Goal: Transaction & Acquisition: Purchase product/service

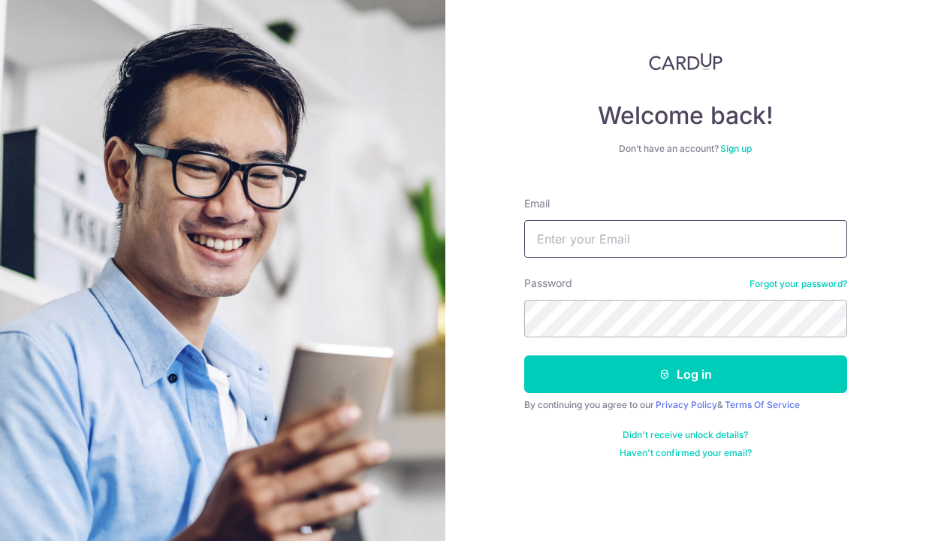
type input "lee.yockkin@live.com.sg"
click at [685, 374] on button "Log in" at bounding box center [685, 374] width 323 height 38
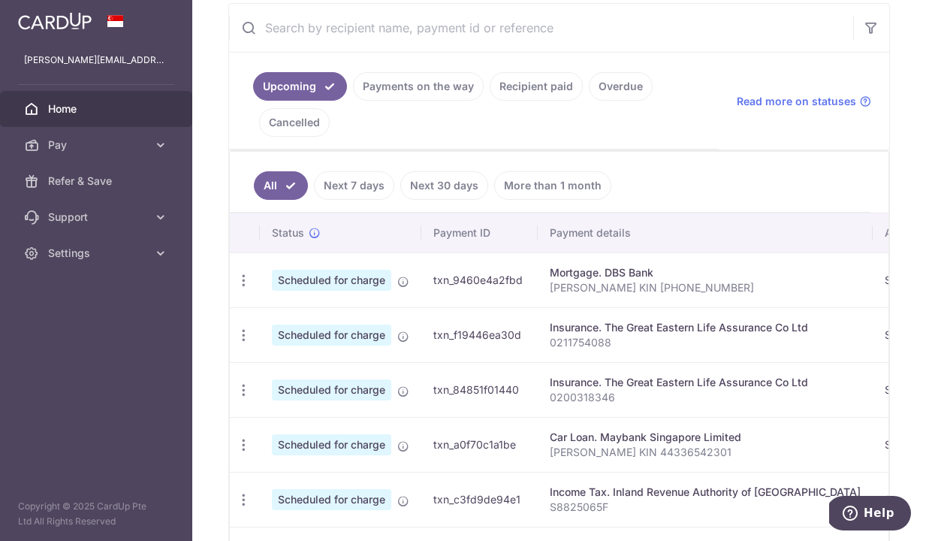
click at [527, 185] on link "More than 1 month" at bounding box center [552, 185] width 117 height 29
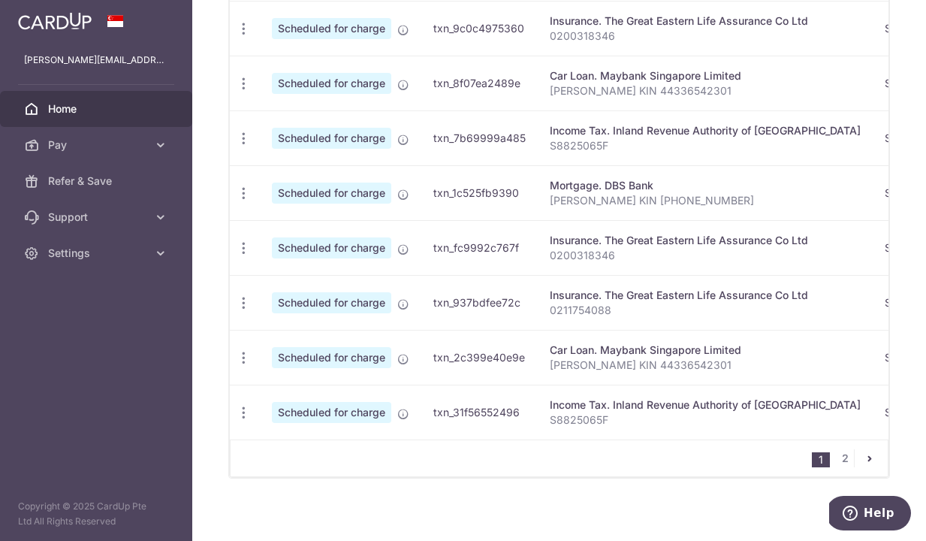
scroll to position [653, 0]
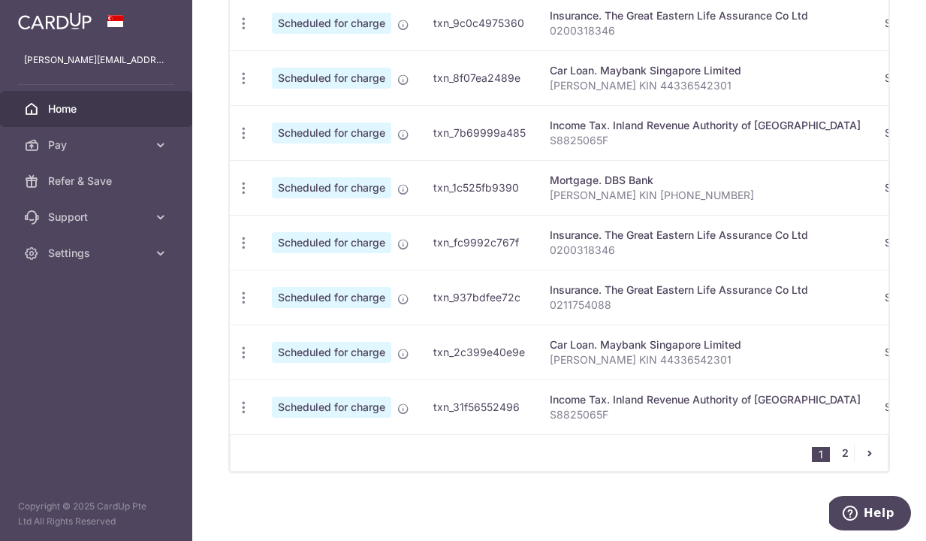
click at [841, 451] on link "2" at bounding box center [845, 453] width 18 height 18
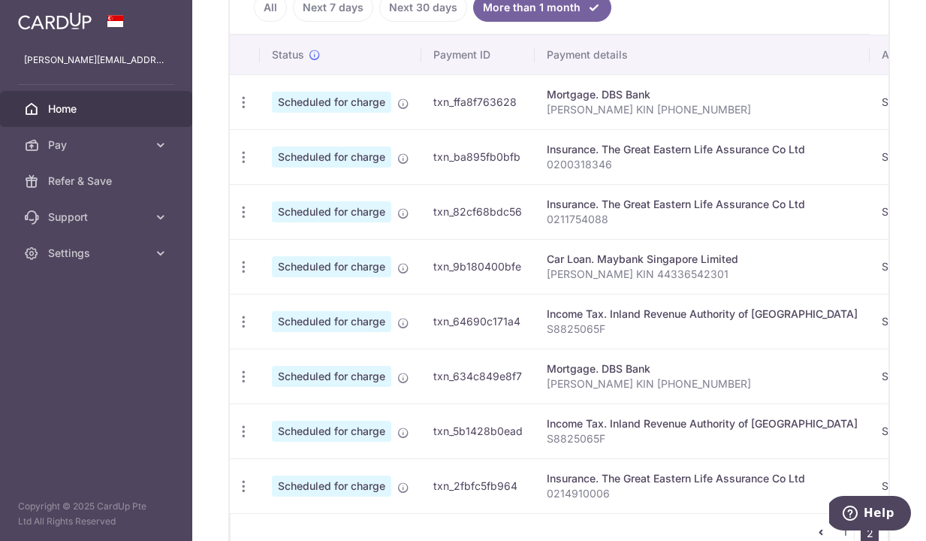
scroll to position [333, 0]
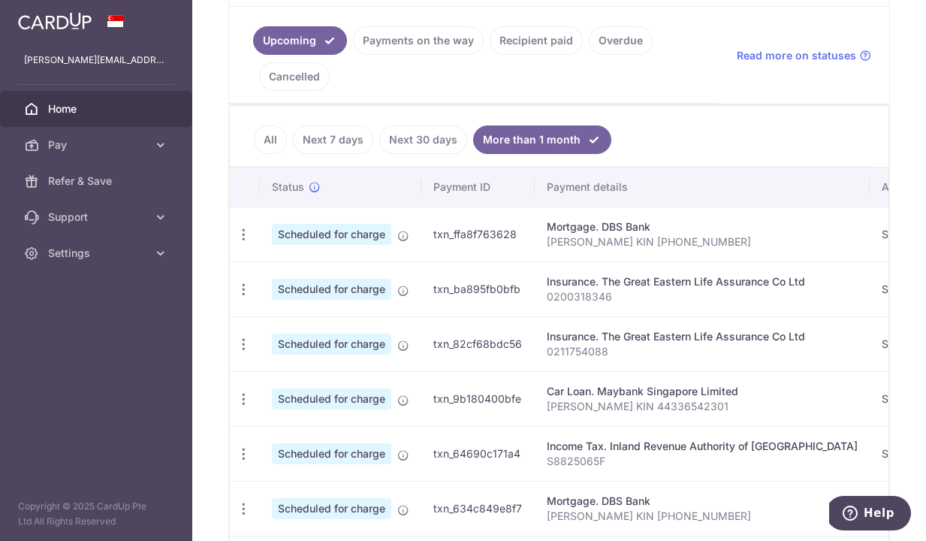
click at [547, 41] on link "Recipient paid" at bounding box center [535, 40] width 93 height 29
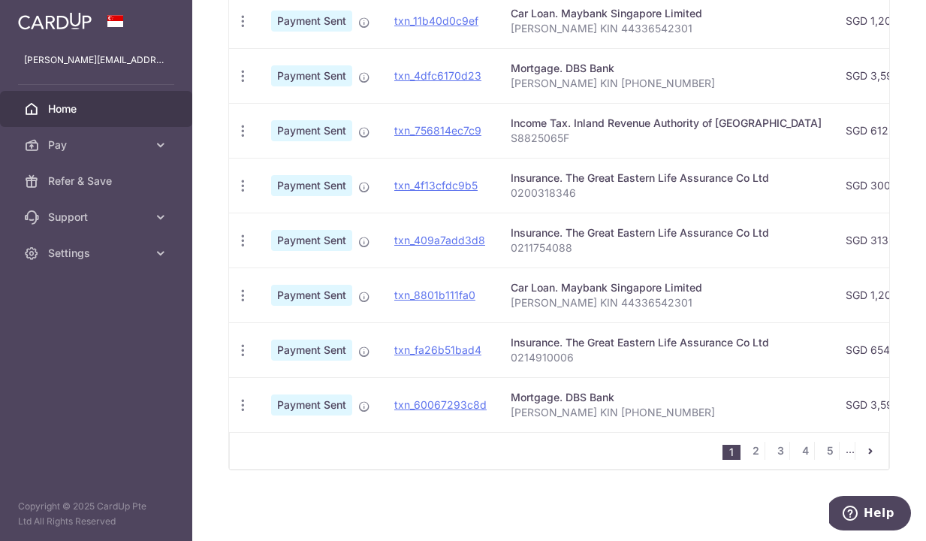
scroll to position [592, 0]
click at [753, 451] on link "2" at bounding box center [755, 450] width 18 height 18
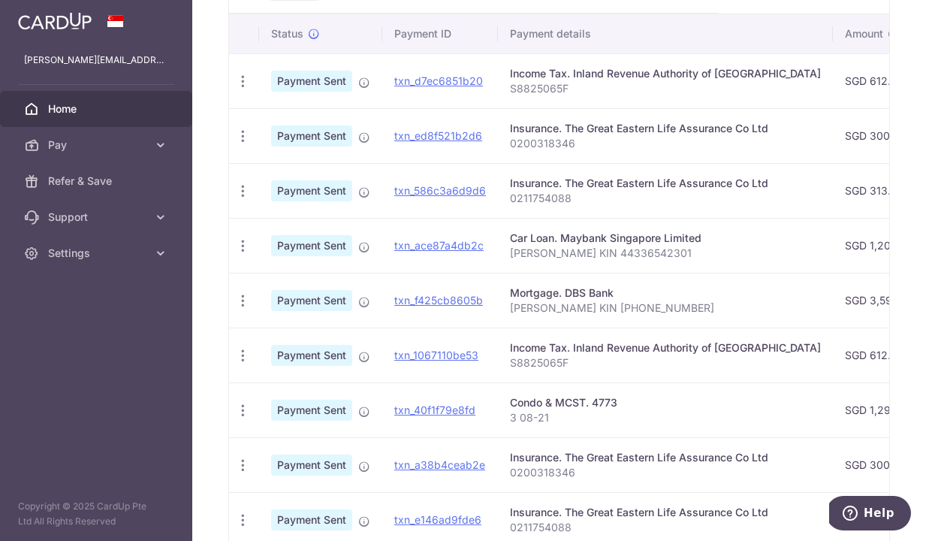
scroll to position [447, 0]
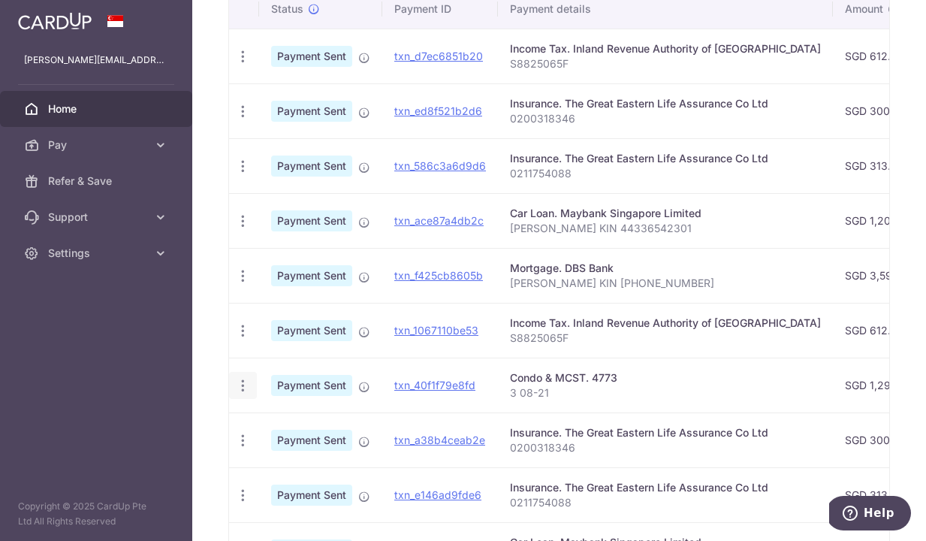
click at [248, 386] on icon "button" at bounding box center [243, 386] width 16 height 16
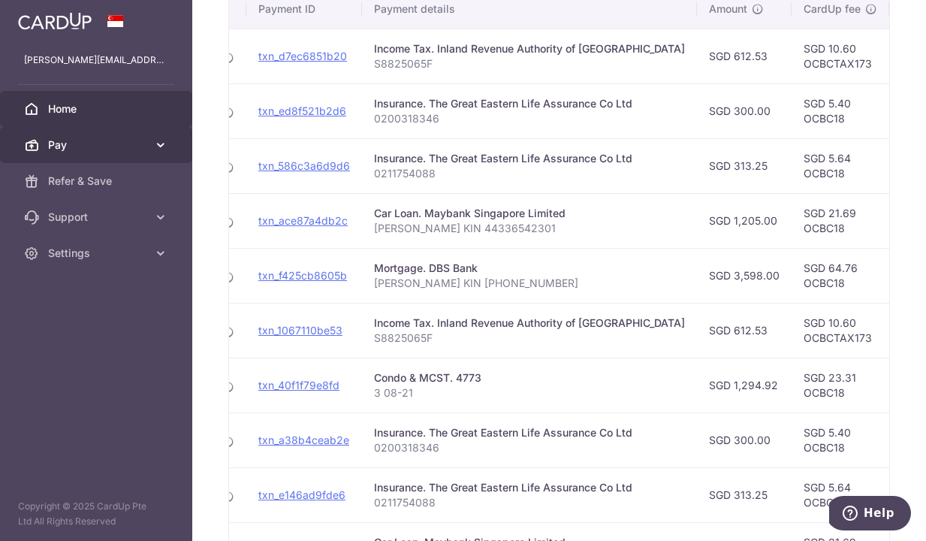
scroll to position [0, 134]
click at [158, 147] on icon at bounding box center [160, 144] width 15 height 15
click at [156, 147] on icon at bounding box center [160, 144] width 15 height 15
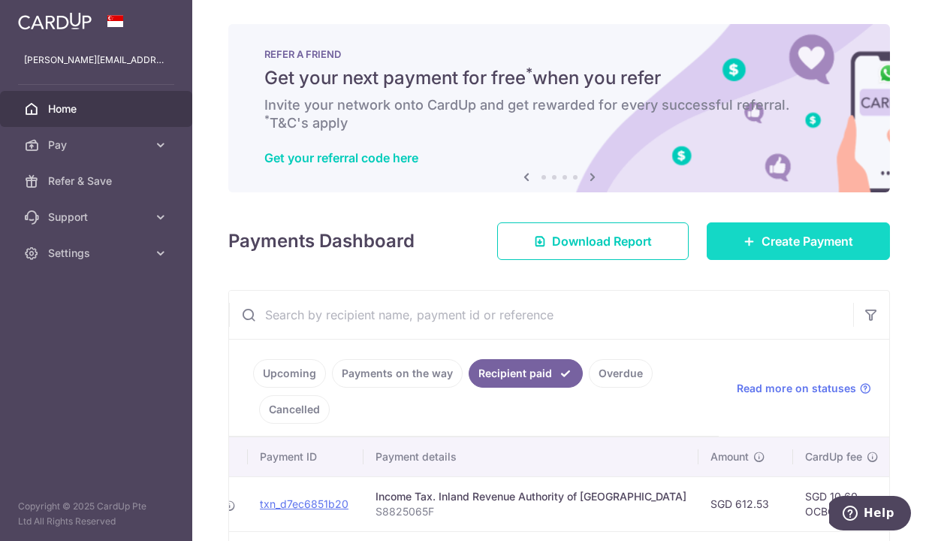
scroll to position [0, 0]
click at [812, 234] on span "Create Payment" at bounding box center [807, 241] width 92 height 18
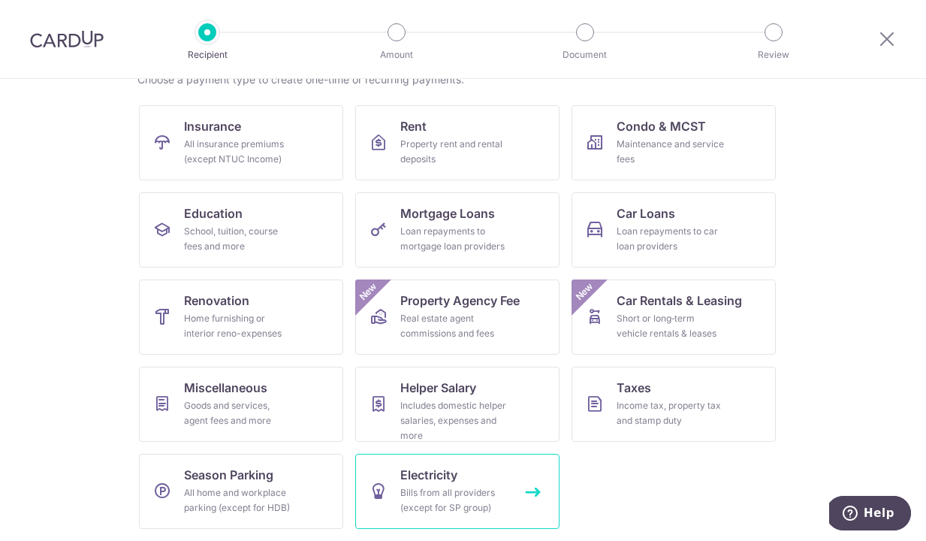
scroll to position [131, 0]
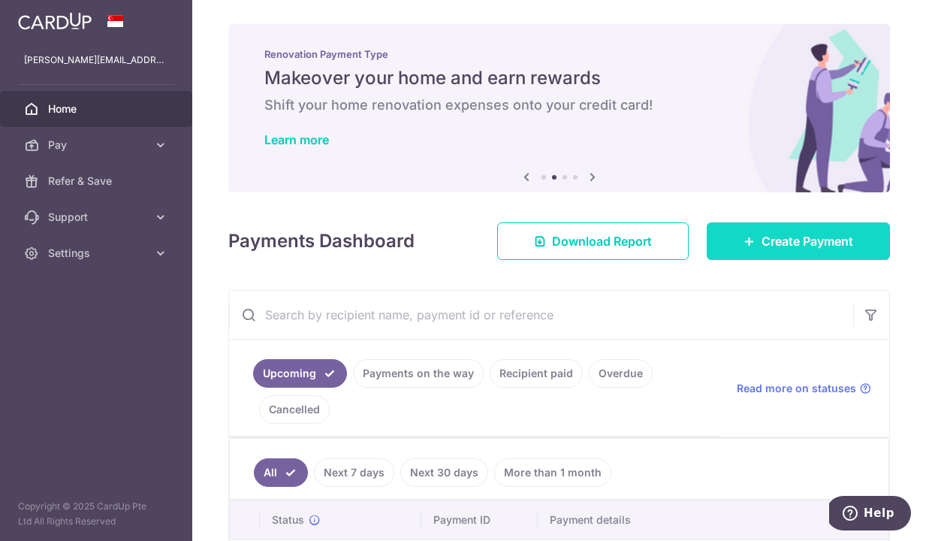
click at [844, 257] on link "Create Payment" at bounding box center [797, 241] width 183 height 38
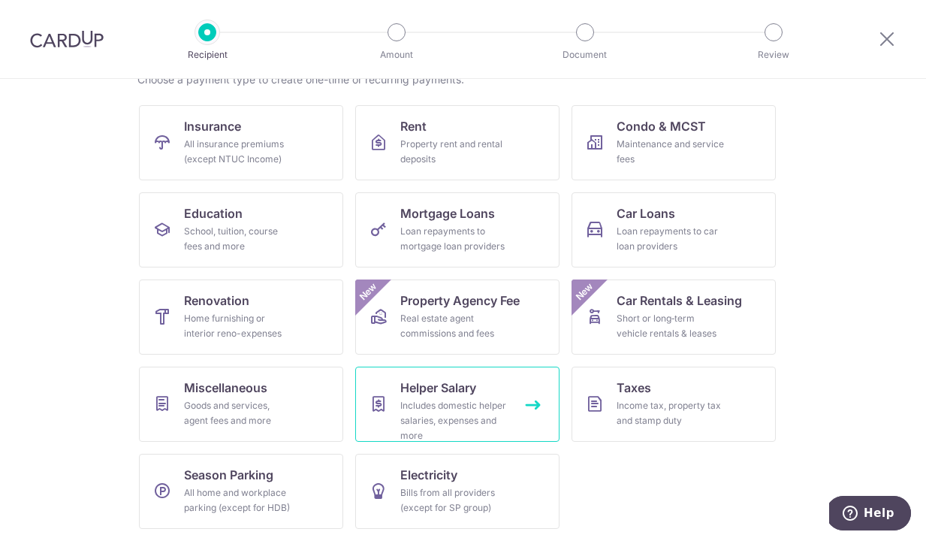
scroll to position [131, 0]
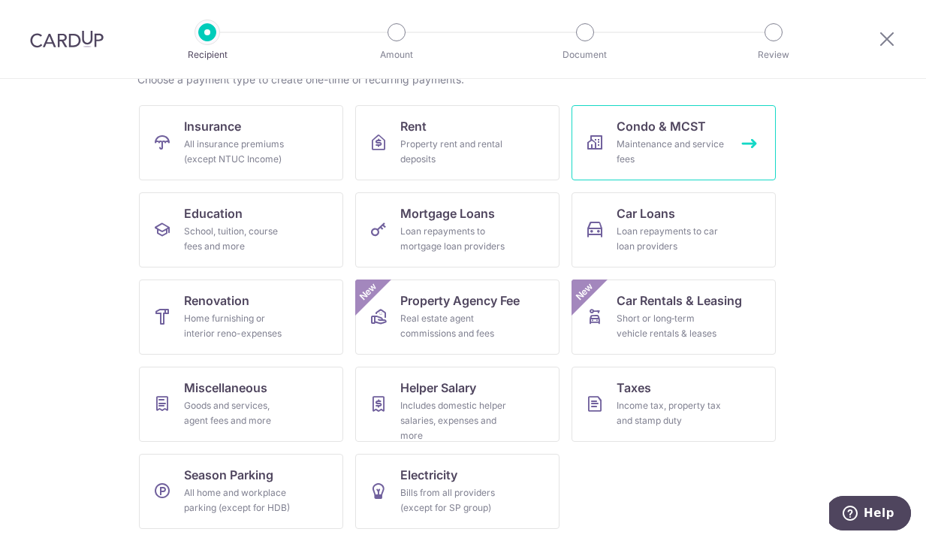
click at [720, 144] on div "Maintenance and service fees" at bounding box center [670, 152] width 108 height 30
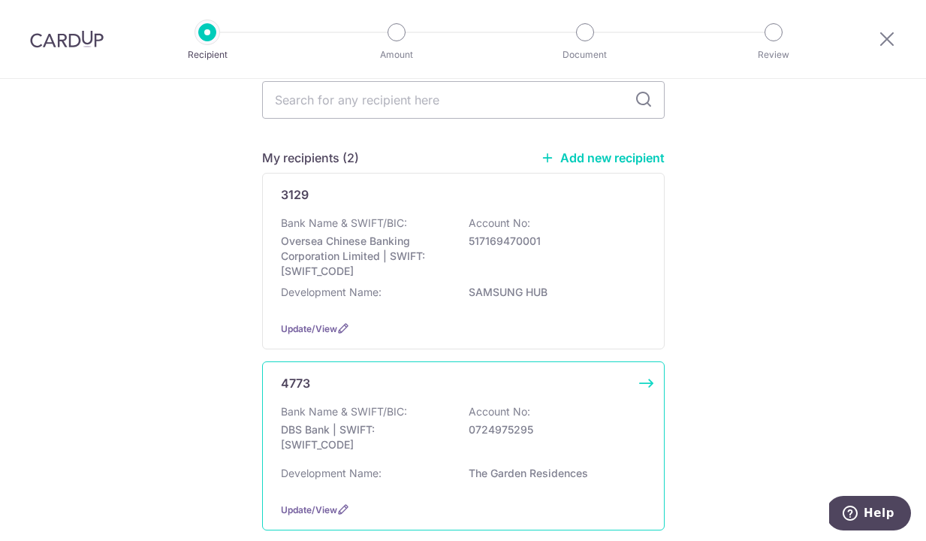
scroll to position [71, 0]
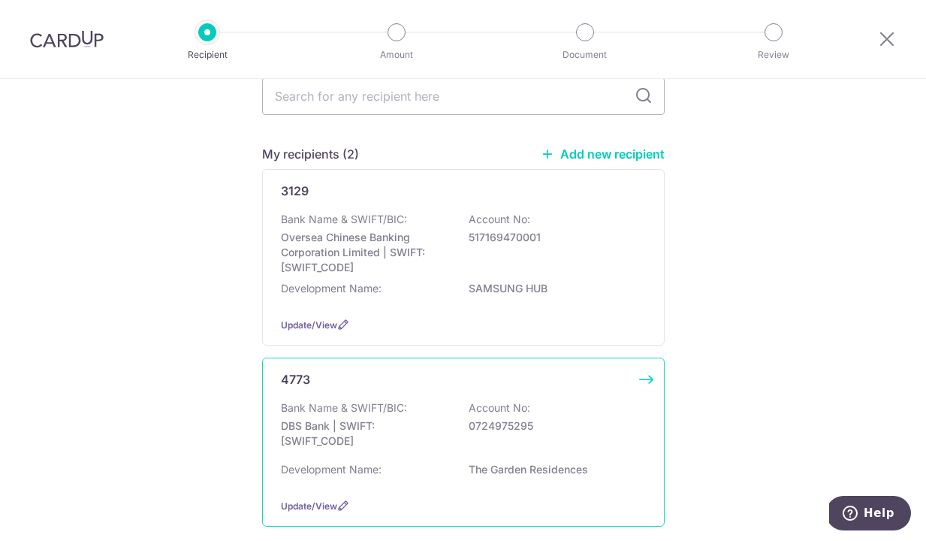
click at [410, 414] on div "Bank Name & SWIFT/BIC: DBS Bank | SWIFT: DBSSSGSGXXX Account No: 0724975295" at bounding box center [463, 428] width 365 height 56
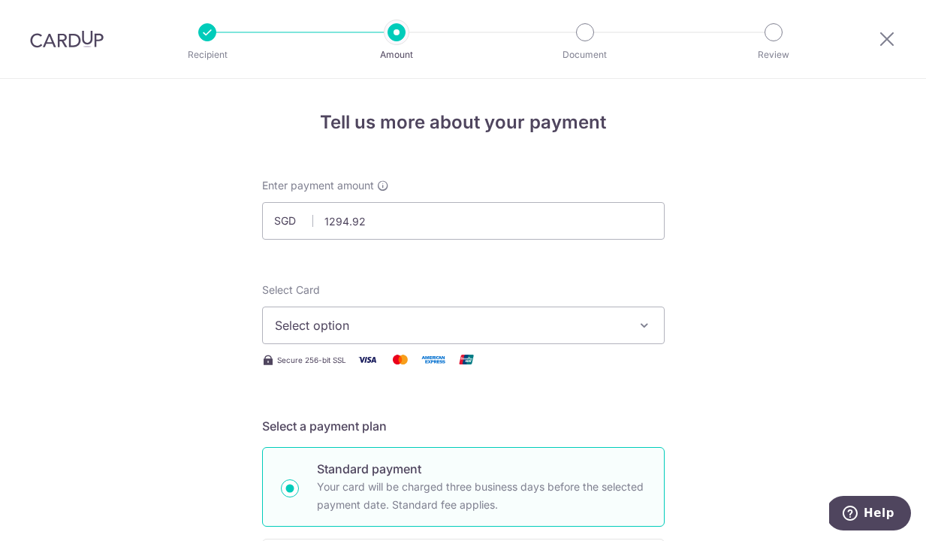
type input "1,294.92"
click at [406, 318] on span "Select option" at bounding box center [450, 325] width 350 height 18
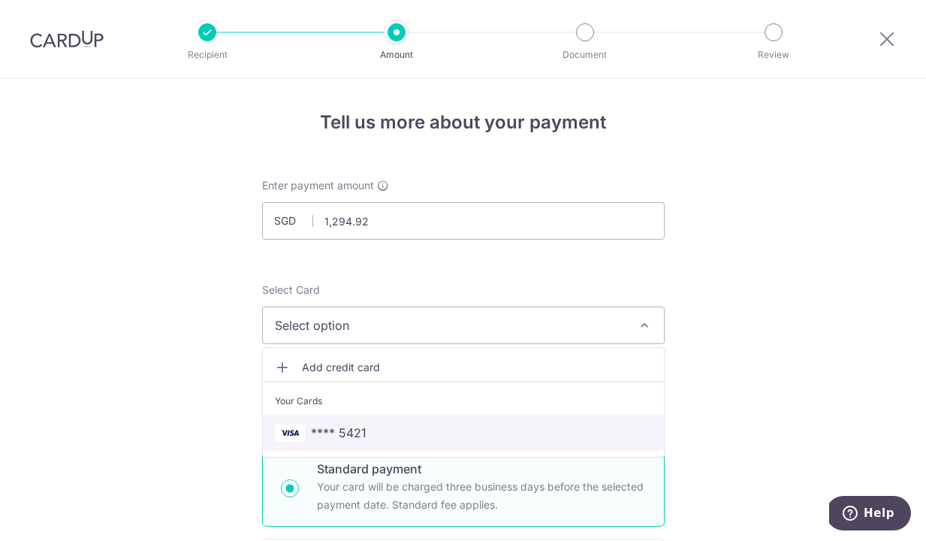
click at [444, 434] on span "**** 5421" at bounding box center [463, 432] width 377 height 18
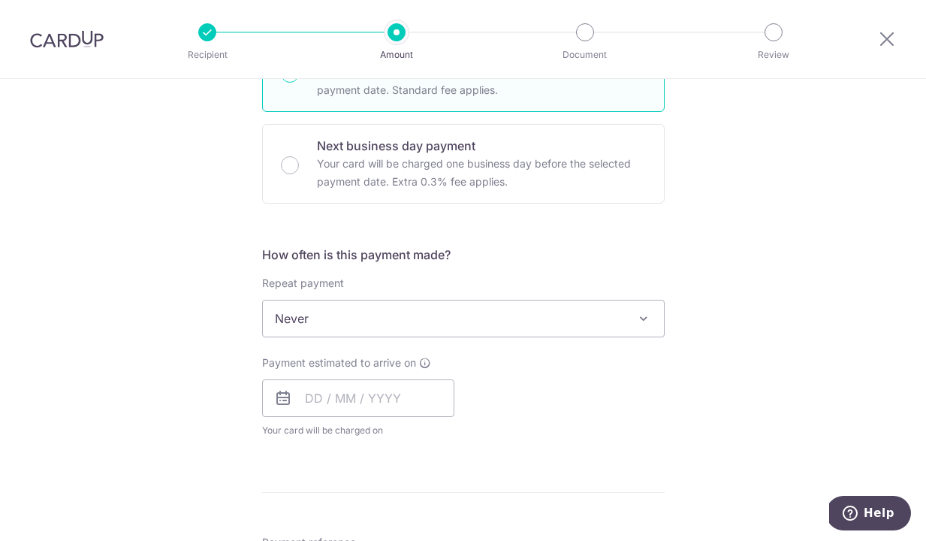
scroll to position [502, 0]
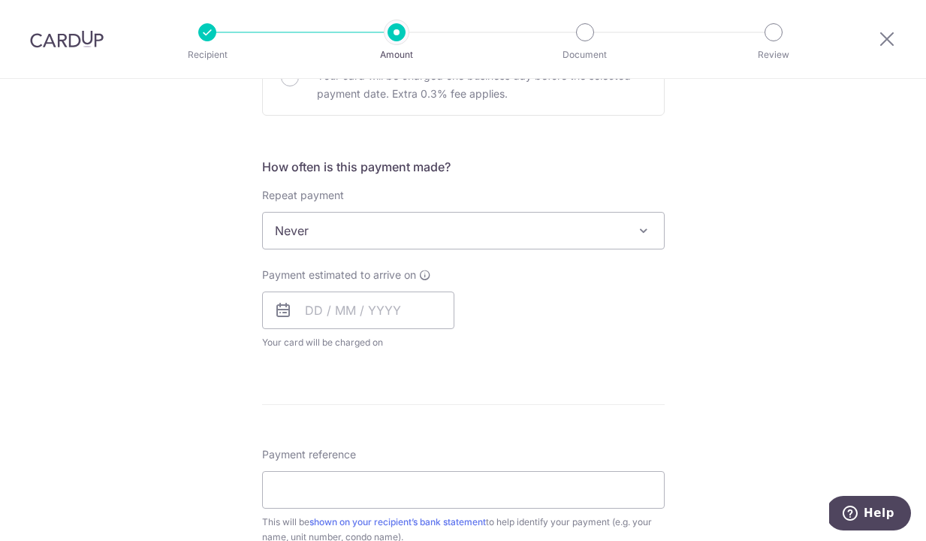
click at [387, 230] on span "Never" at bounding box center [463, 230] width 401 height 36
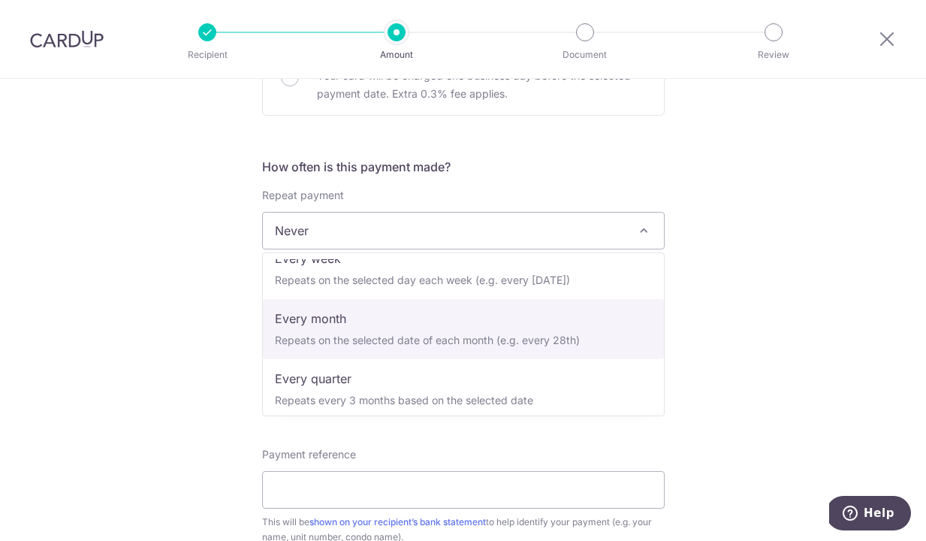
scroll to position [81, 0]
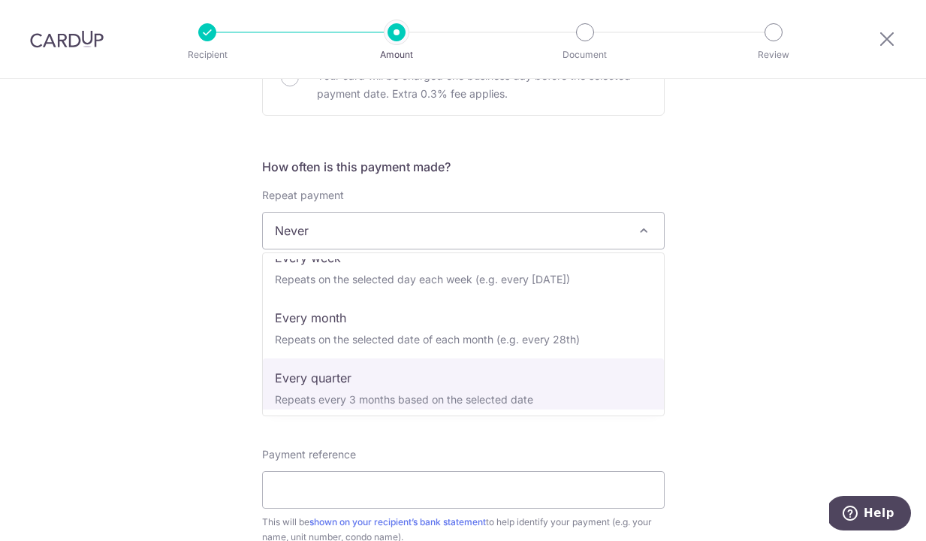
select select "4"
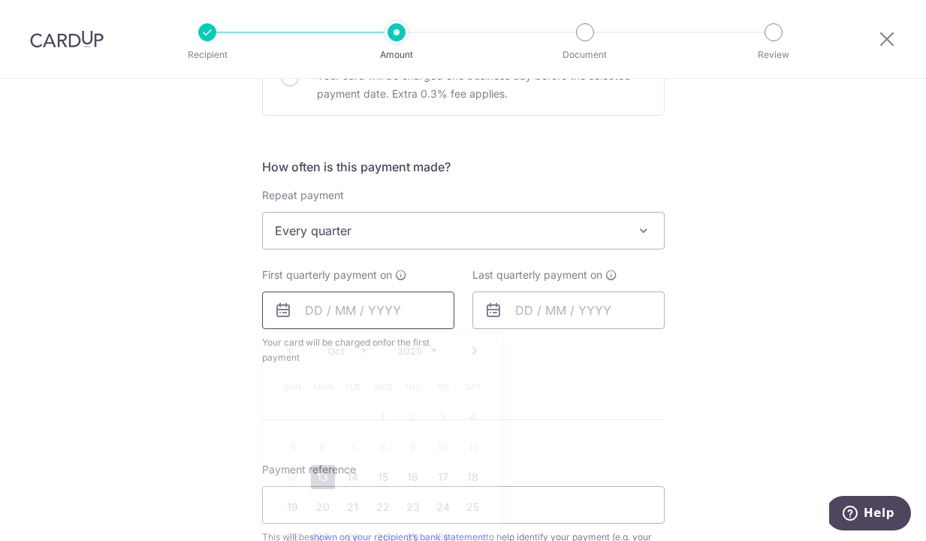
click at [344, 313] on input "text" at bounding box center [358, 310] width 192 height 38
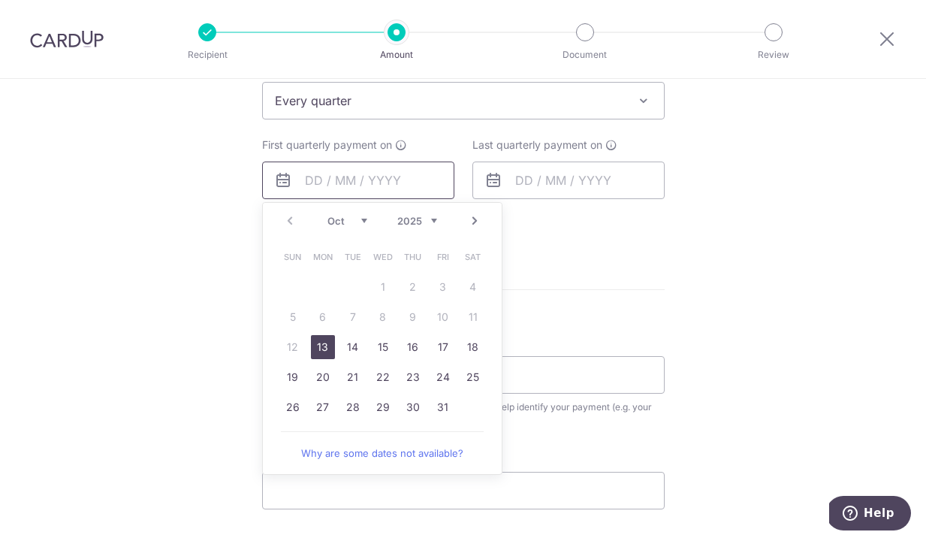
scroll to position [633, 0]
click at [321, 346] on link "13" at bounding box center [323, 346] width 24 height 24
type input "[DATE]"
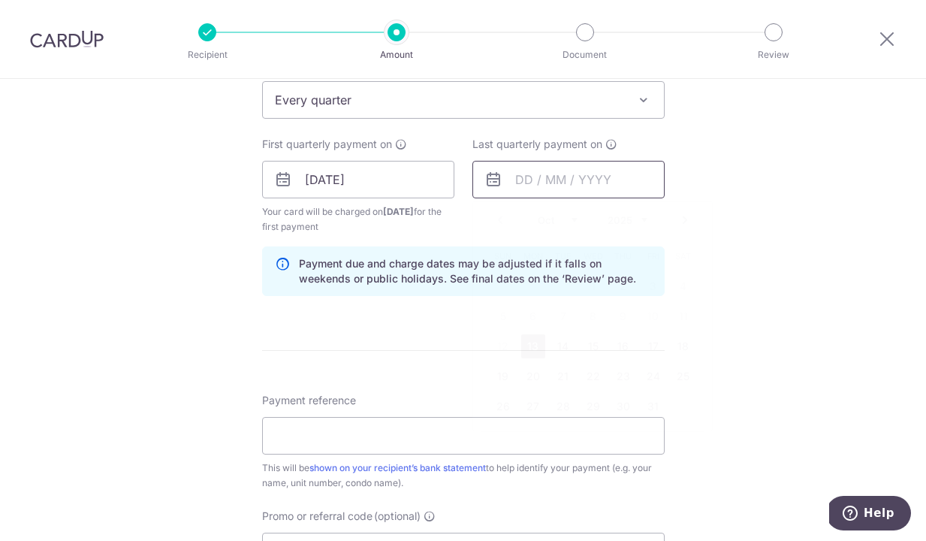
click at [597, 181] on input "text" at bounding box center [568, 180] width 192 height 38
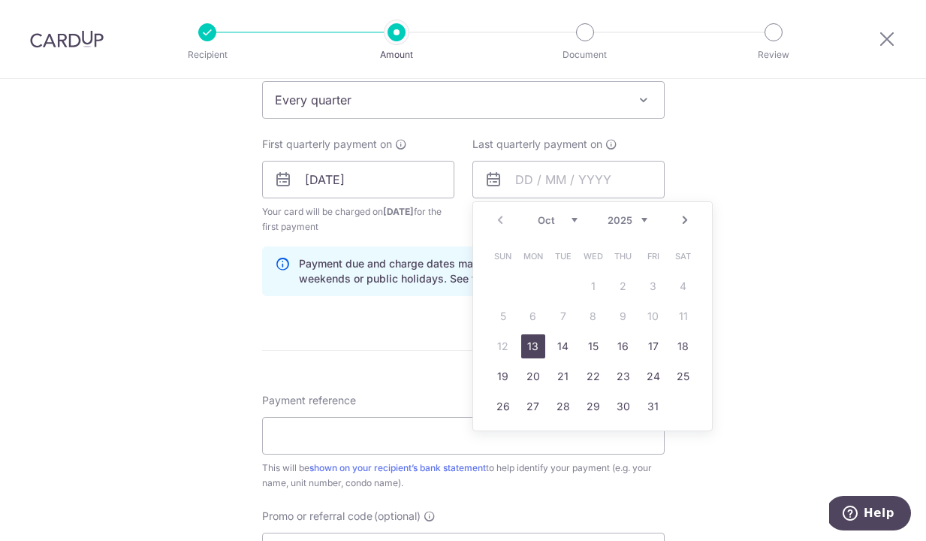
click at [685, 222] on link "Next" at bounding box center [685, 220] width 18 height 18
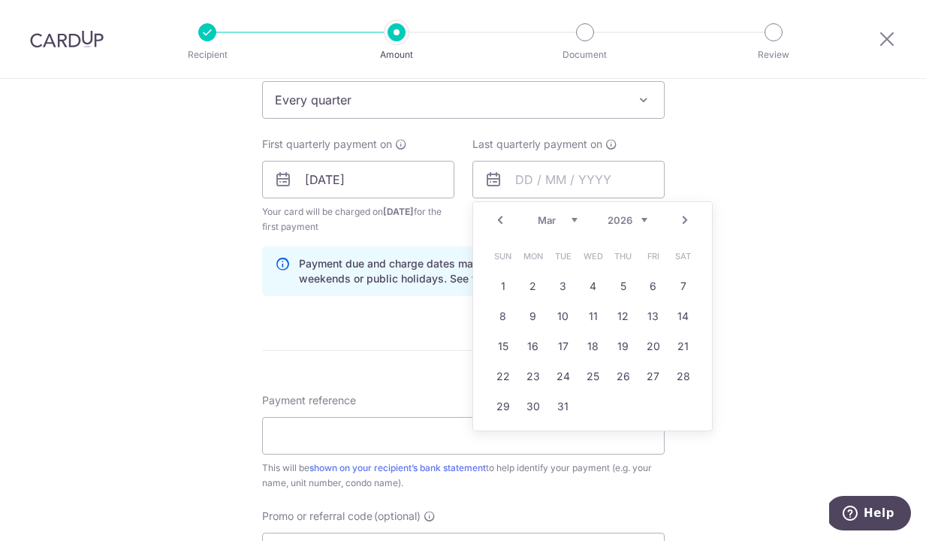
click at [685, 222] on link "Next" at bounding box center [685, 220] width 18 height 18
click at [656, 284] on link "3" at bounding box center [653, 286] width 24 height 24
type input "[DATE]"
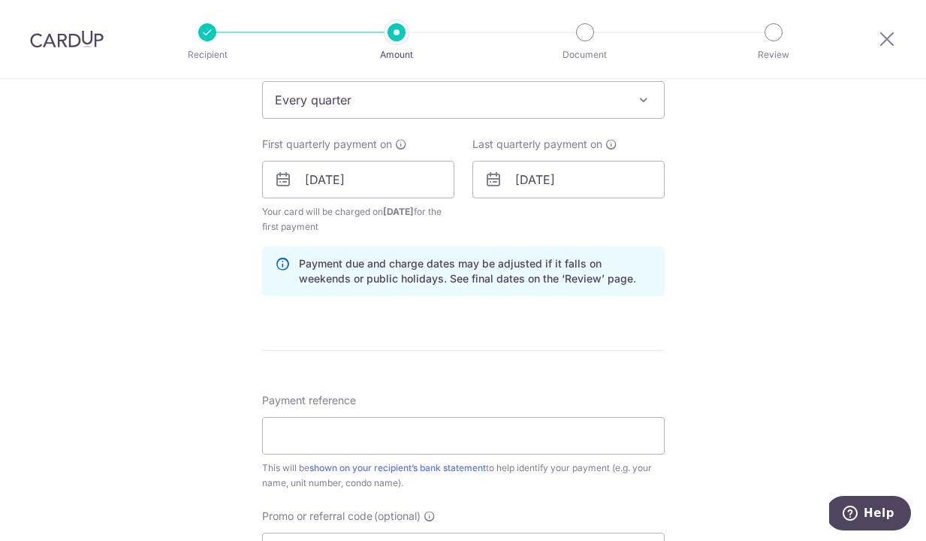
click at [740, 289] on div "Tell us more about your payment Enter payment amount SGD 1,294.92 1294.92 Selec…" at bounding box center [463, 163] width 926 height 1435
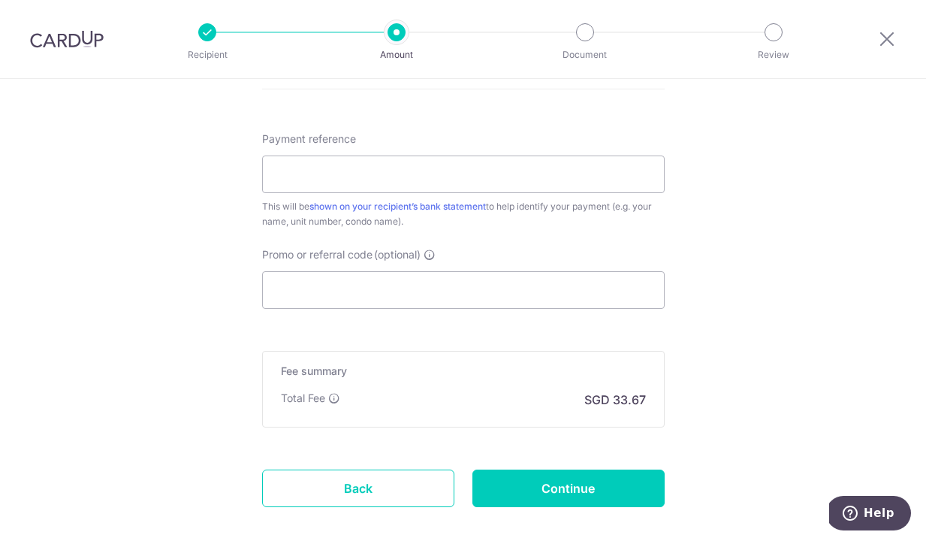
scroll to position [893, 0]
click at [351, 172] on input "Payment reference" at bounding box center [463, 175] width 402 height 38
type input "3"
type input "Blk 3 #08-21"
drag, startPoint x: 322, startPoint y: 288, endPoint x: 311, endPoint y: 287, distance: 11.4
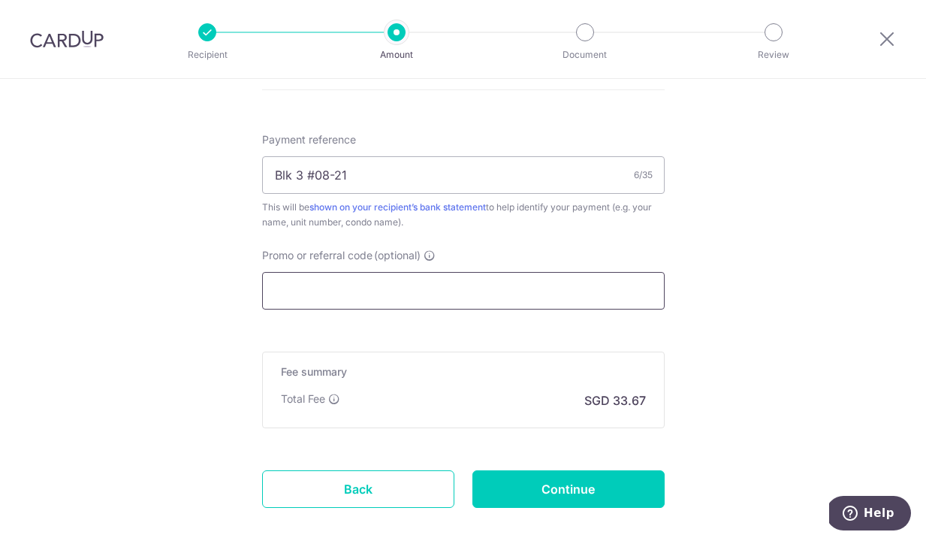
click at [322, 288] on input "Promo or referral code (optional)" at bounding box center [463, 291] width 402 height 38
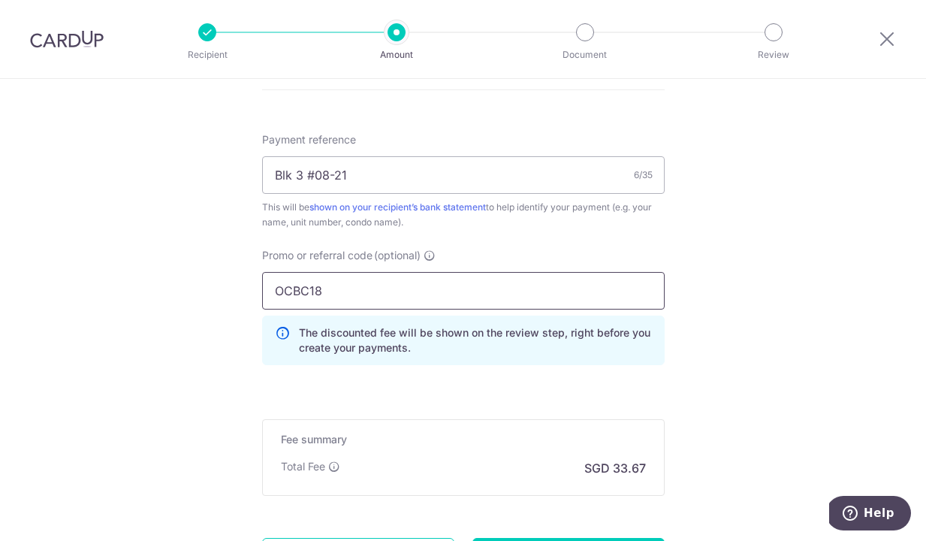
type input "OCBC18"
drag, startPoint x: 769, startPoint y: 330, endPoint x: 757, endPoint y: 325, distance: 13.1
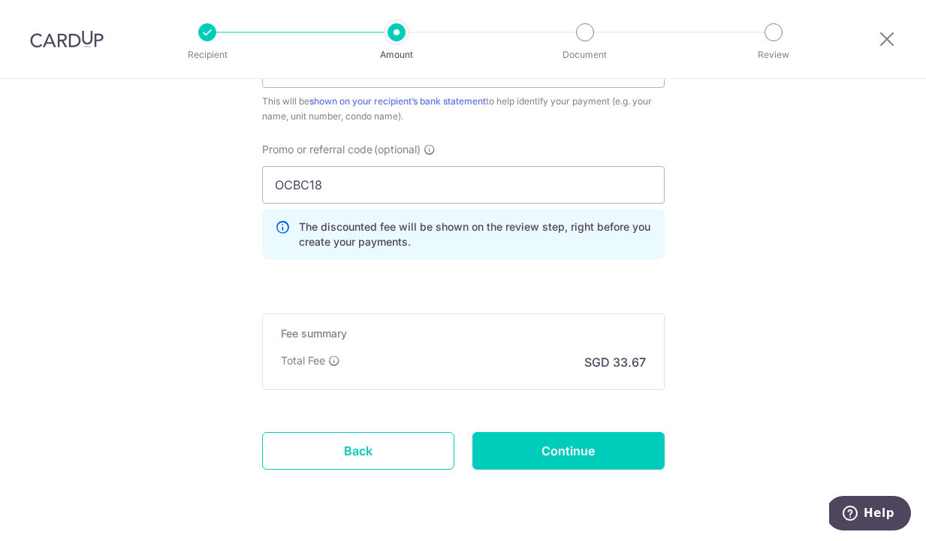
scroll to position [1001, 0]
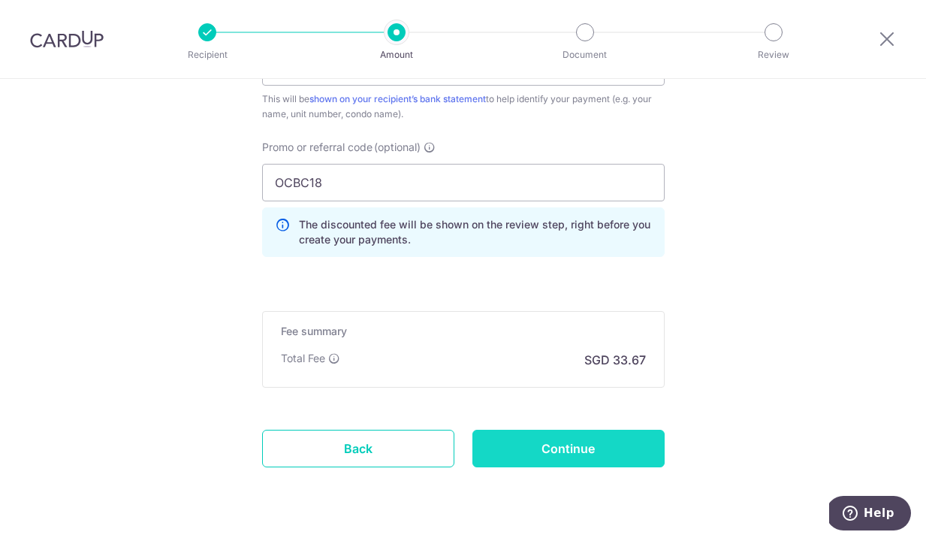
click at [541, 447] on input "Continue" at bounding box center [568, 448] width 192 height 38
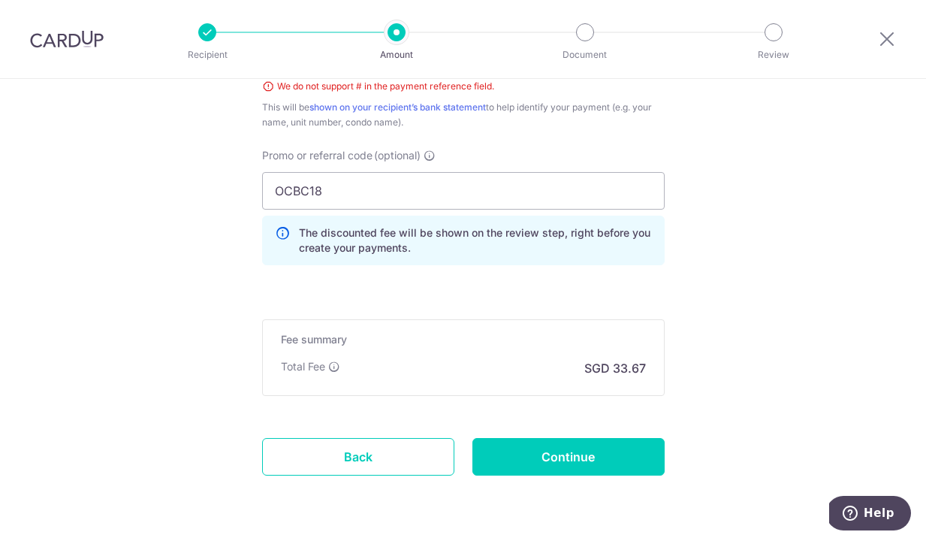
scroll to position [767, 0]
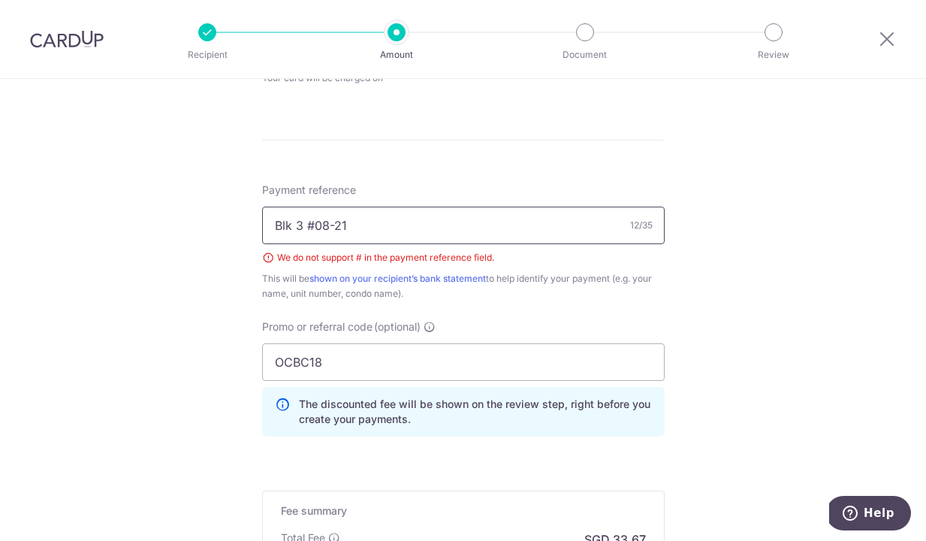
click at [315, 224] on input "Blk 3 #08-21" at bounding box center [463, 225] width 402 height 38
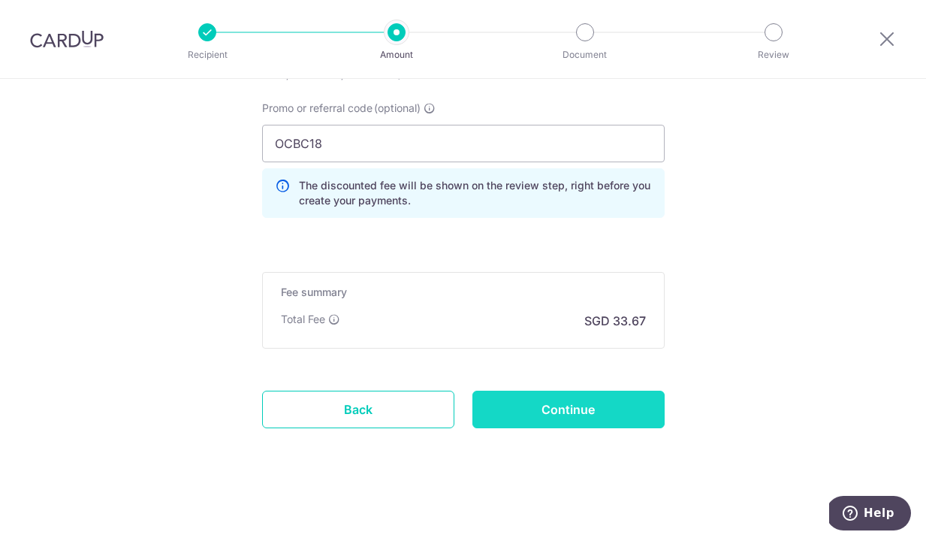
scroll to position [985, 0]
type input "Blk 3, 08-21"
click at [567, 413] on input "Continue" at bounding box center [568, 409] width 192 height 38
click at [597, 411] on input "Continue" at bounding box center [568, 409] width 192 height 38
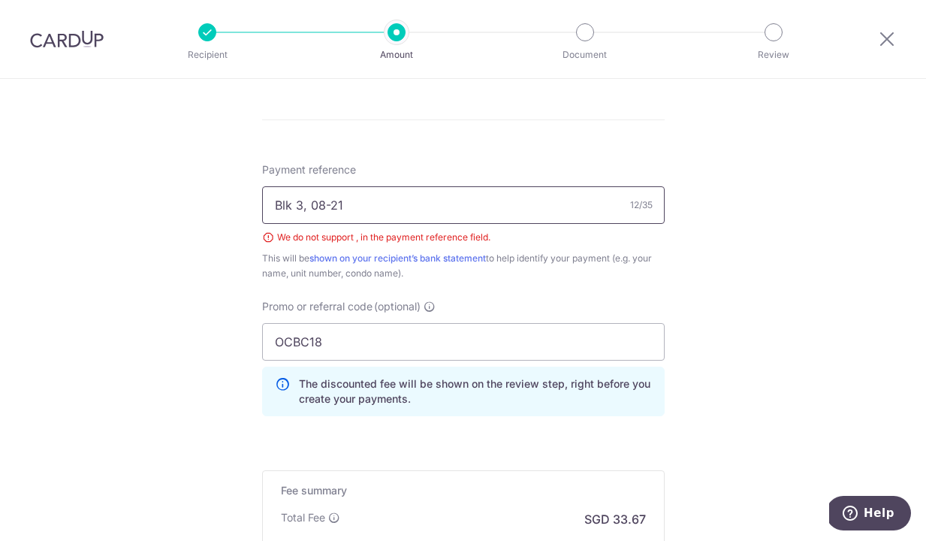
click at [308, 202] on input "Blk 3, 08-21" at bounding box center [463, 205] width 402 height 38
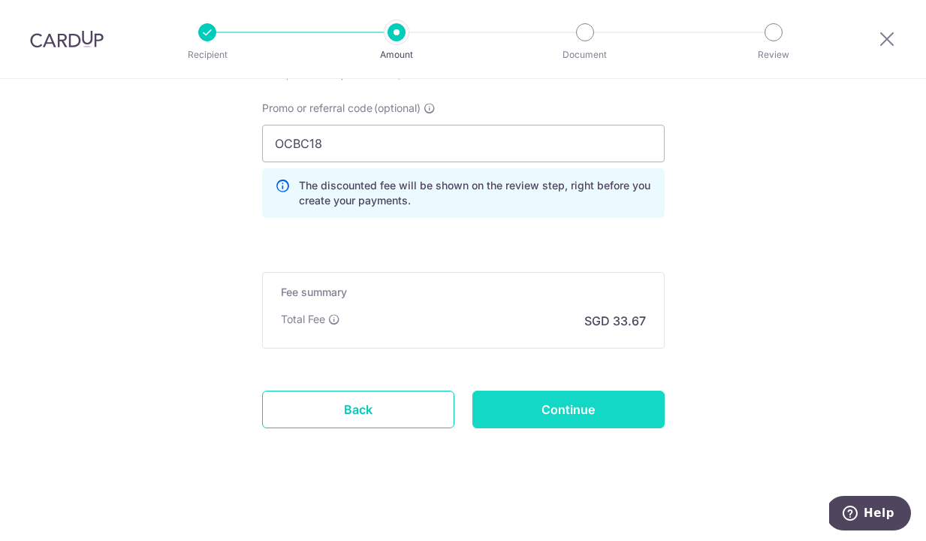
scroll to position [985, 0]
type input "Blk 3 08-21"
click at [564, 411] on input "Continue" at bounding box center [568, 409] width 192 height 38
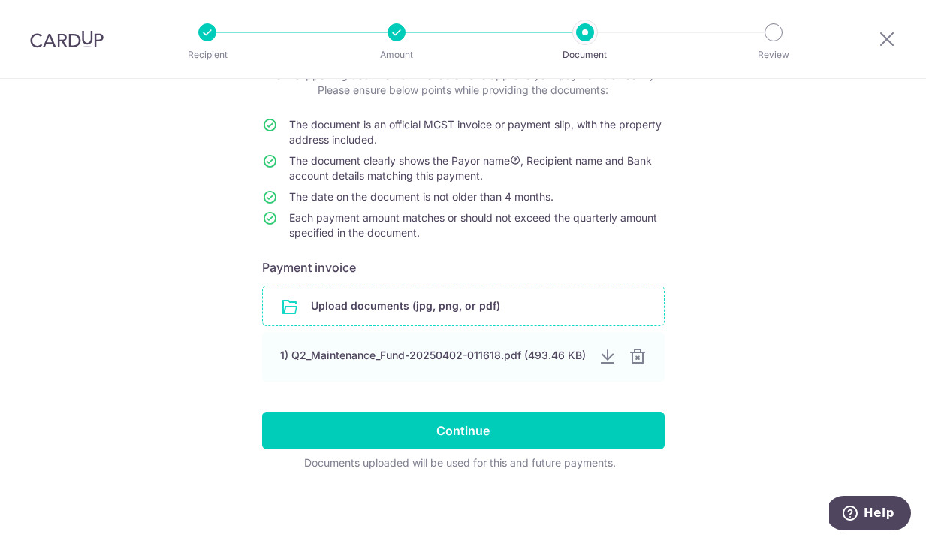
scroll to position [110, 0]
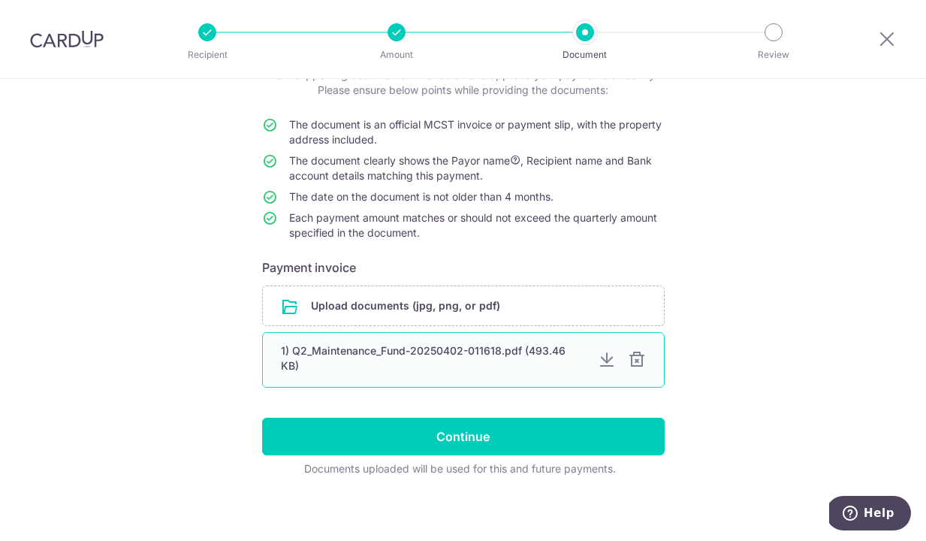
click at [638, 363] on div at bounding box center [637, 360] width 18 height 18
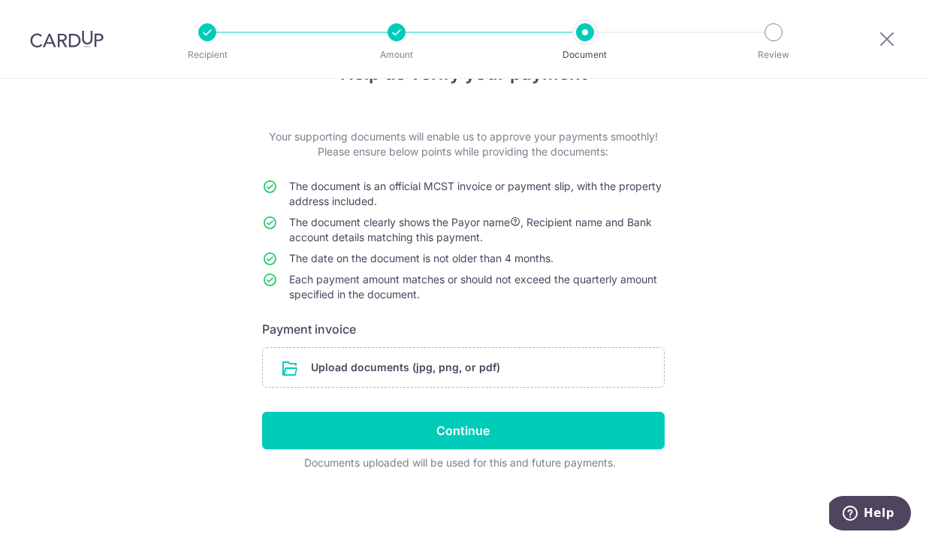
scroll to position [49, 0]
click at [387, 358] on input "file" at bounding box center [463, 367] width 401 height 39
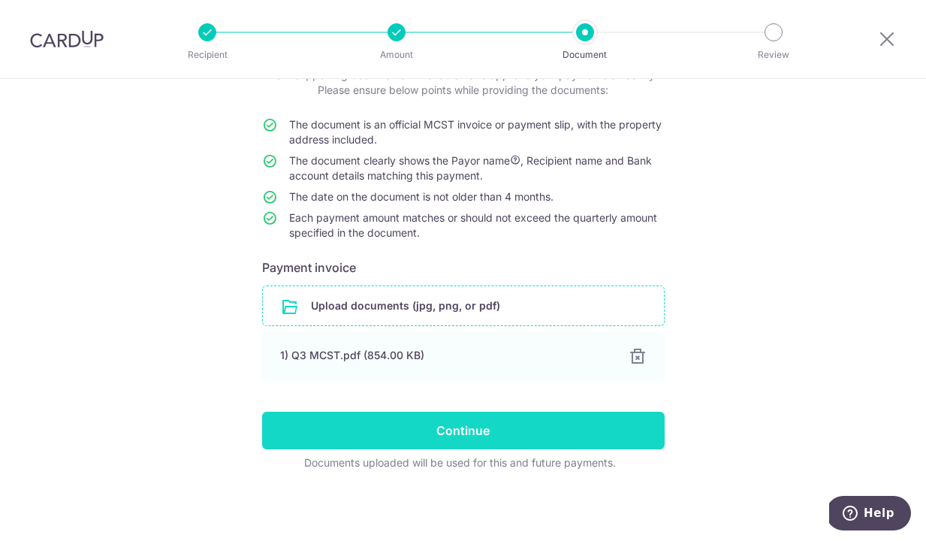
scroll to position [110, 0]
click at [495, 442] on input "Continue" at bounding box center [463, 430] width 402 height 38
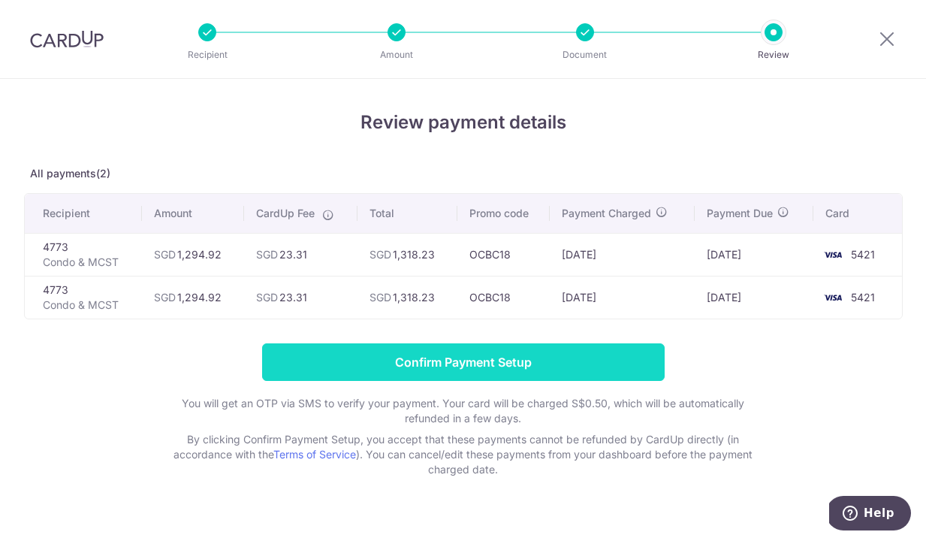
click at [538, 361] on input "Confirm Payment Setup" at bounding box center [463, 362] width 402 height 38
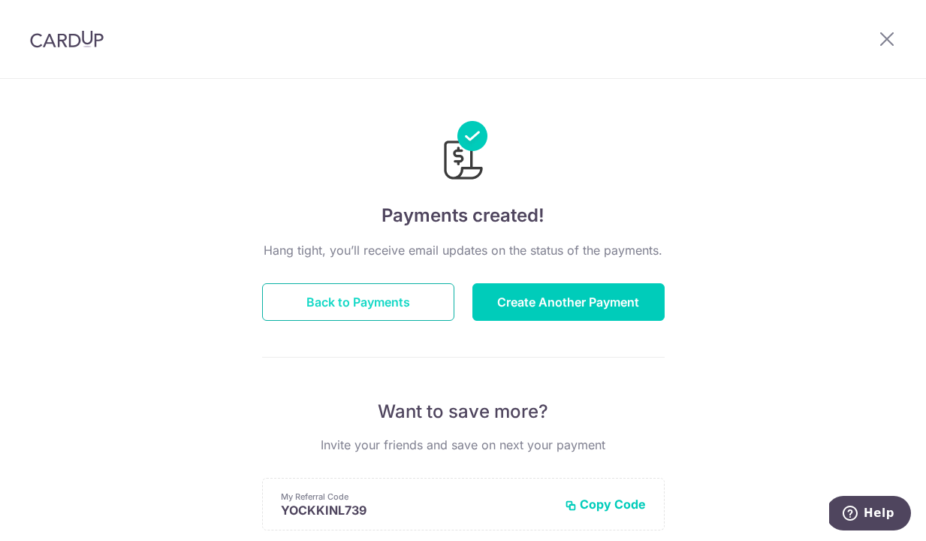
click at [386, 288] on button "Back to Payments" at bounding box center [358, 302] width 192 height 38
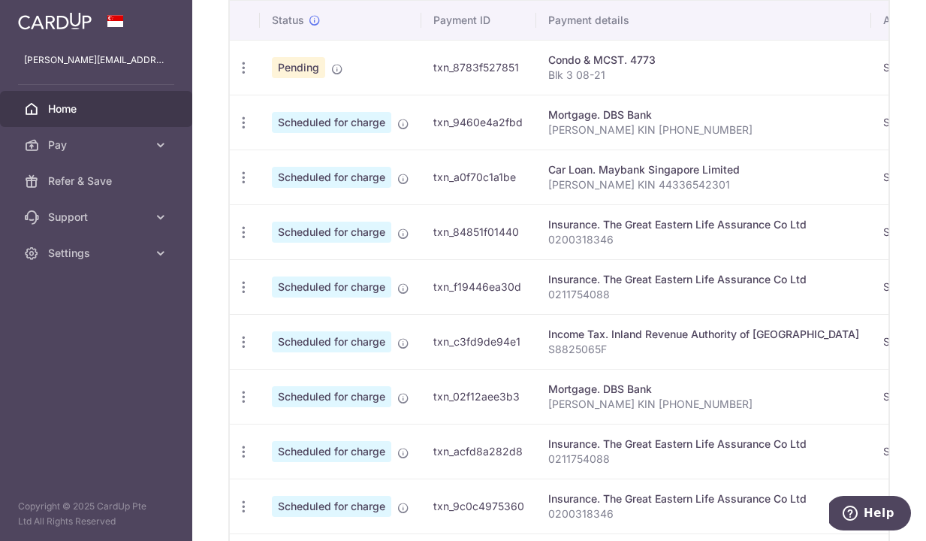
scroll to position [508, 0]
